Goal: Task Accomplishment & Management: Manage account settings

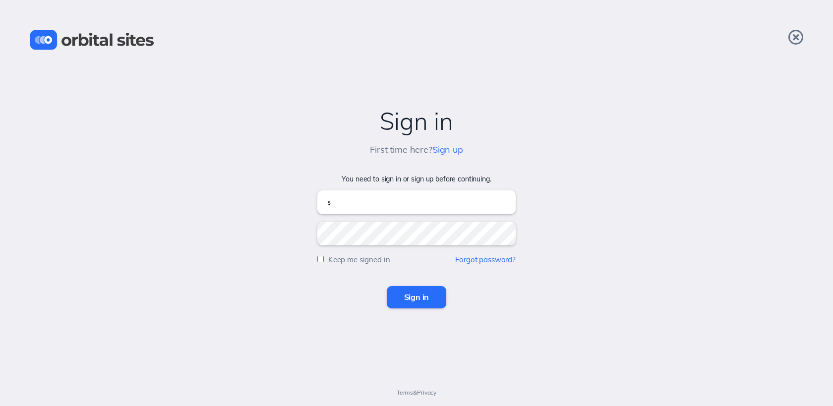
type input "[EMAIL_ADDRESS][DOMAIN_NAME]"
click at [387, 286] on input "Sign in" at bounding box center [417, 297] width 60 height 22
type input "[EMAIL_ADDRESS][DOMAIN_NAME]"
click at [387, 286] on input "Sign in" at bounding box center [417, 297] width 60 height 22
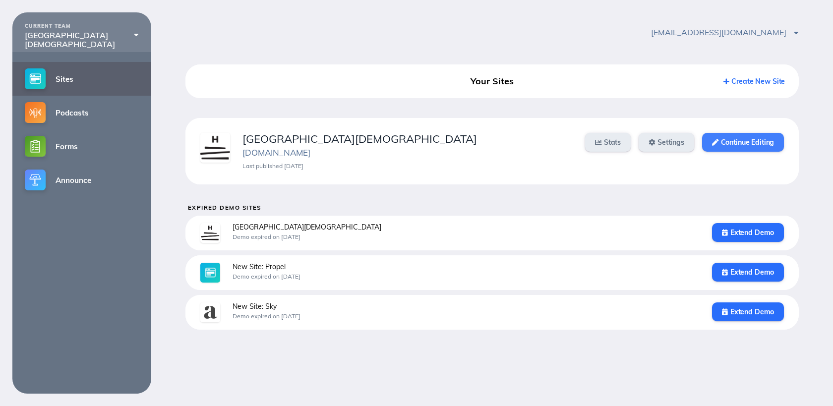
click at [745, 141] on link "Continue Editing" at bounding box center [743, 142] width 82 height 19
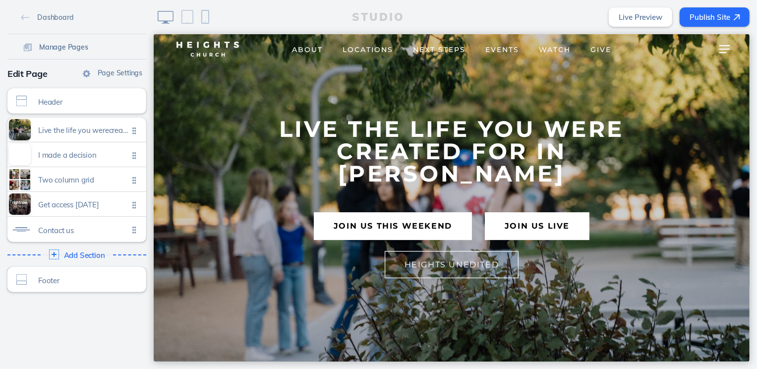
click at [85, 52] on link "Manage Pages" at bounding box center [56, 46] width 72 height 15
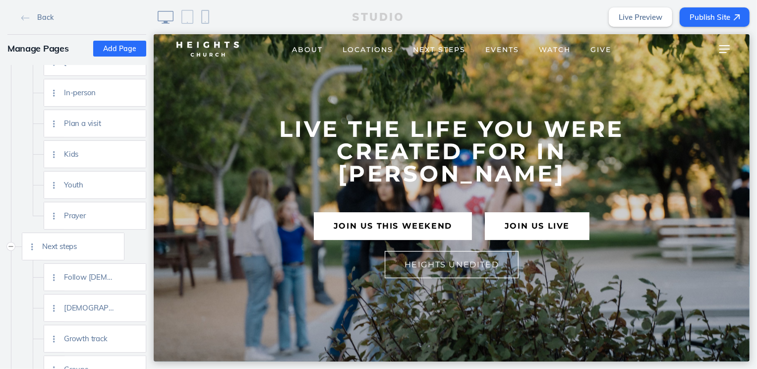
scroll to position [337, 0]
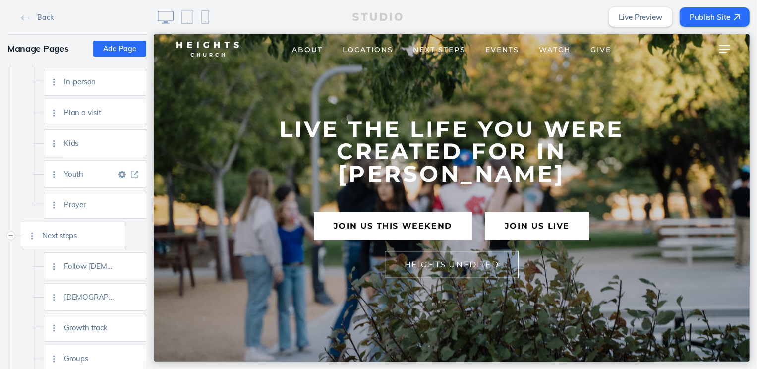
click at [135, 173] on img at bounding box center [134, 174] width 7 height 7
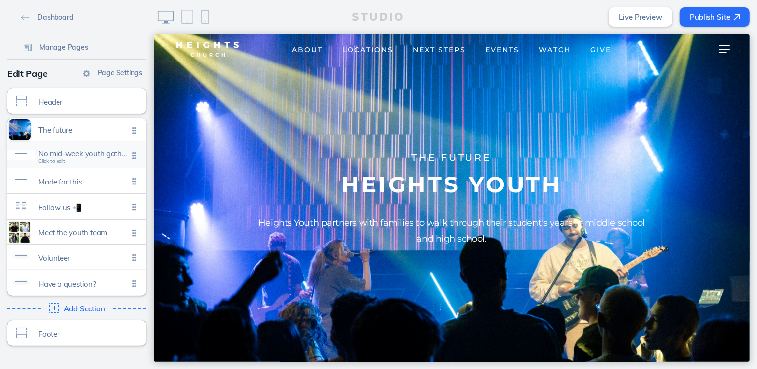
click at [106, 158] on span "No mid-week youth gatherings this week Click to edit" at bounding box center [83, 156] width 90 height 8
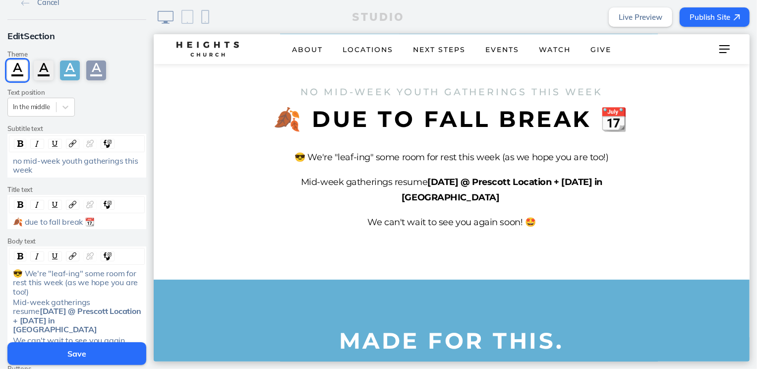
scroll to position [161, 0]
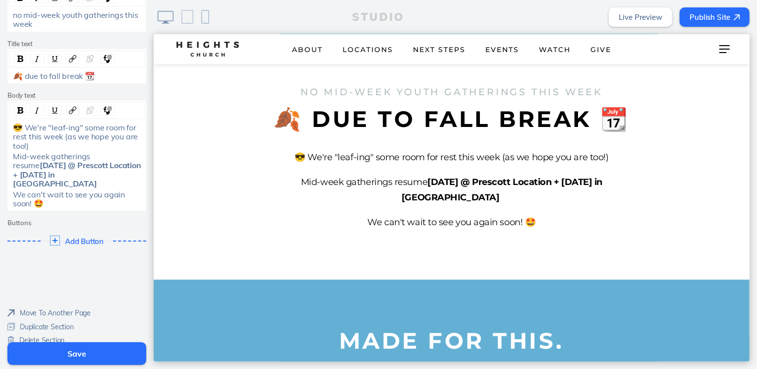
click at [51, 308] on span "Move To Another Page" at bounding box center [55, 312] width 71 height 9
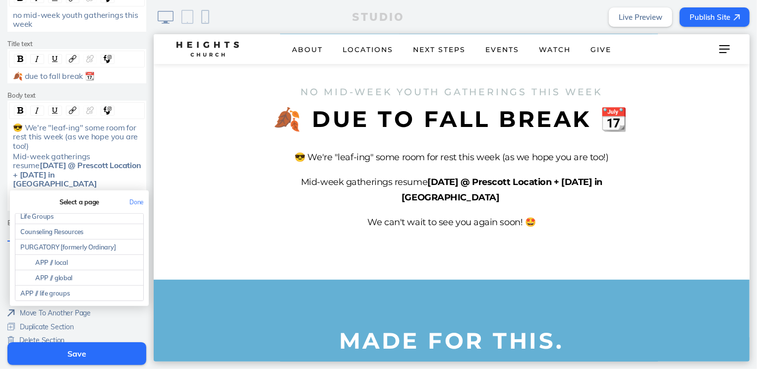
scroll to position [1377, 0]
click at [72, 236] on link "PURGATORY [formerly Ordinary]" at bounding box center [79, 243] width 128 height 15
click at [137, 191] on button "Done" at bounding box center [136, 202] width 24 height 22
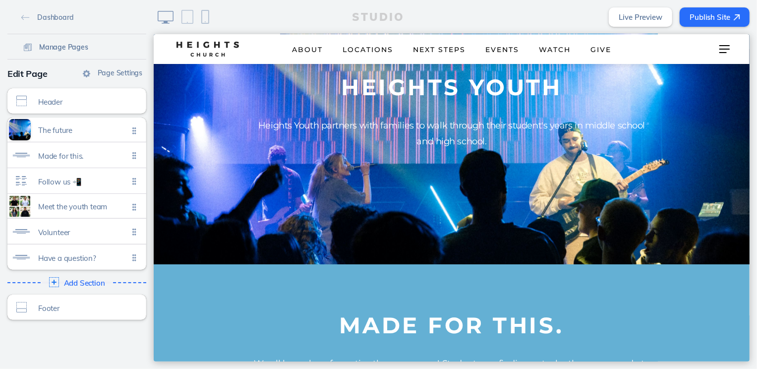
click at [56, 48] on span "Manage Pages" at bounding box center [63, 47] width 49 height 9
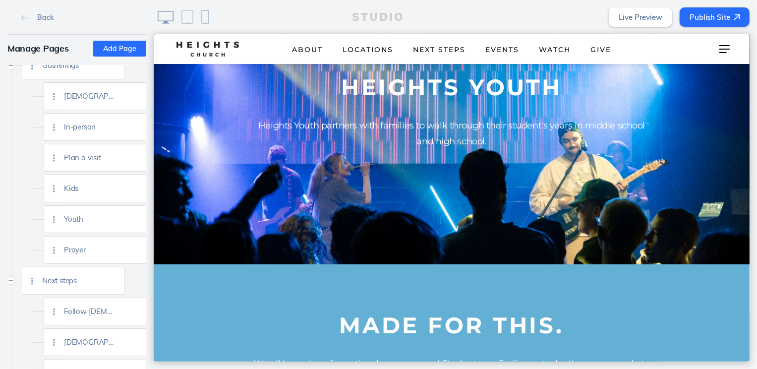
scroll to position [293, 0]
click at [137, 187] on img at bounding box center [134, 187] width 7 height 7
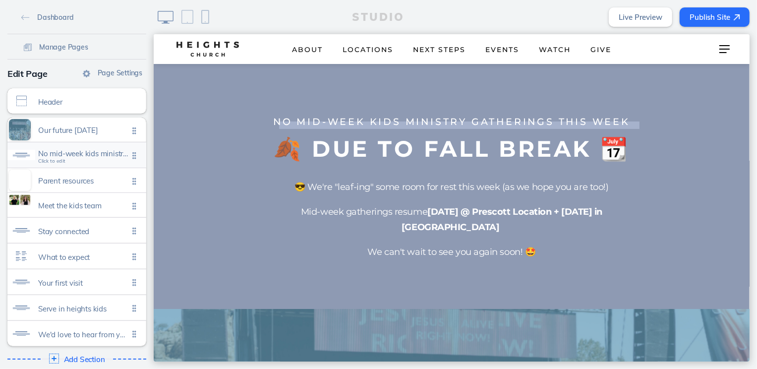
click at [99, 156] on span "No mid-week kids ministry gatherings this week" at bounding box center [83, 153] width 90 height 8
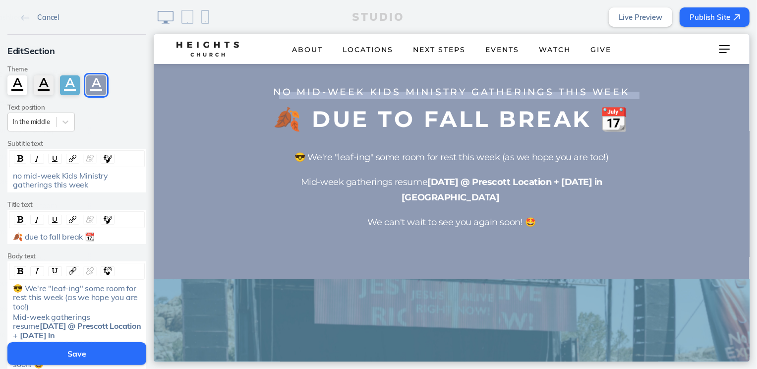
scroll to position [161, 0]
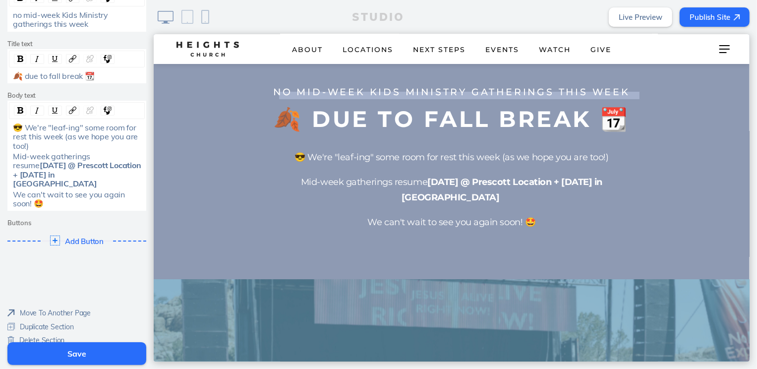
click at [63, 308] on span "Move To Another Page" at bounding box center [55, 312] width 71 height 9
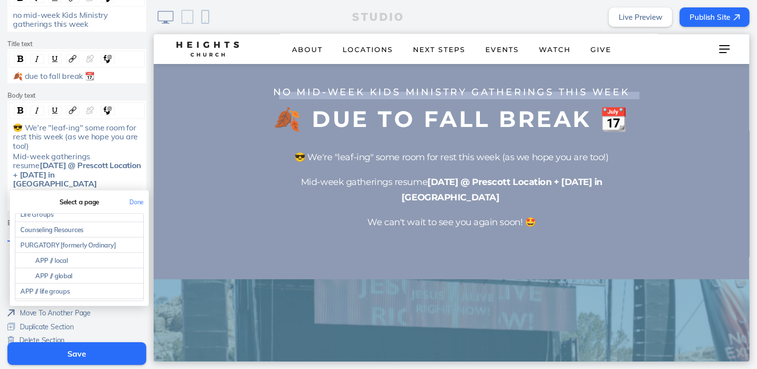
scroll to position [1378, 0]
click at [102, 235] on link "PURGATORY [formerly Ordinary]" at bounding box center [79, 242] width 128 height 15
click at [137, 193] on button "Done" at bounding box center [136, 202] width 24 height 22
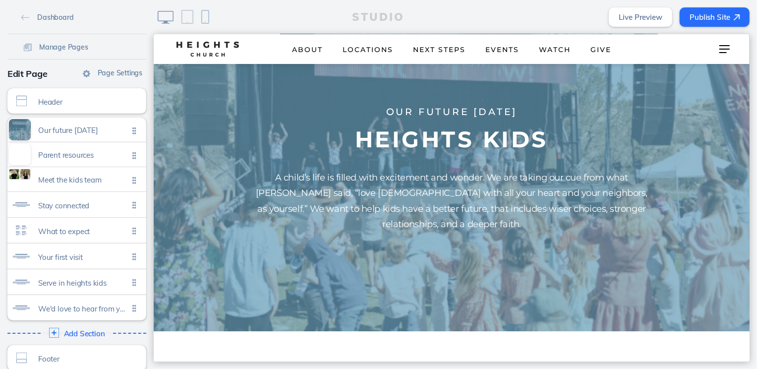
click at [715, 23] on button "Publish Site" at bounding box center [715, 16] width 70 height 19
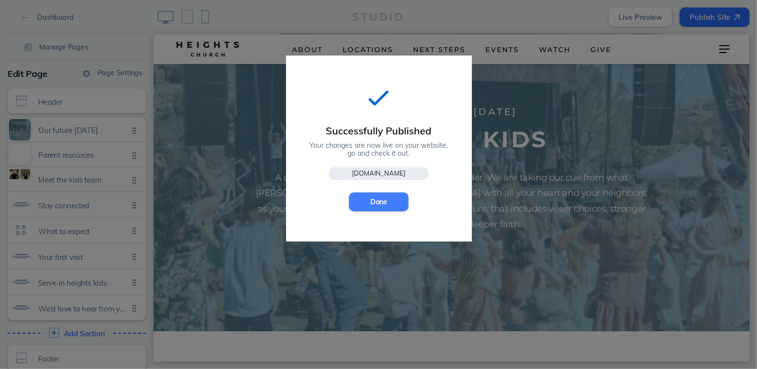
click at [379, 208] on button "Done" at bounding box center [379, 201] width 60 height 19
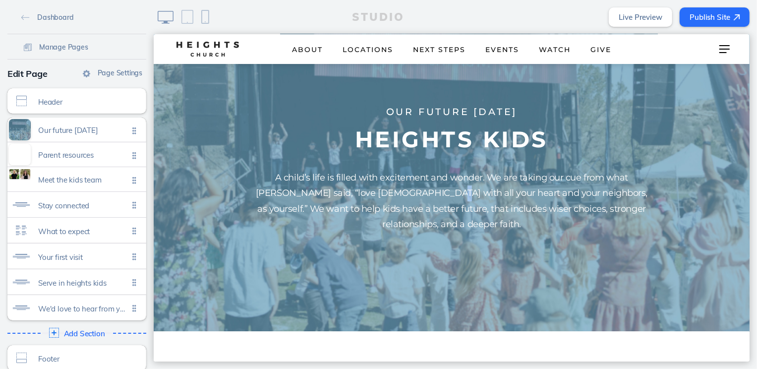
click at [379, 207] on p "A child’s life is filled with excitement and wonder. We are taking our cue from…" at bounding box center [451, 201] width 397 height 62
